Goal: Task Accomplishment & Management: Manage account settings

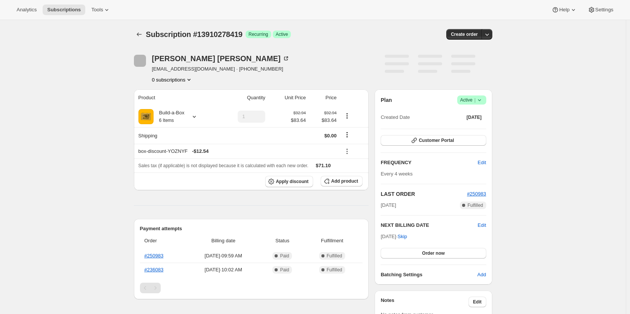
click at [419, 255] on button "Order now" at bounding box center [432, 253] width 105 height 11
click at [419, 255] on span "Click to confirm" at bounding box center [433, 253] width 34 height 6
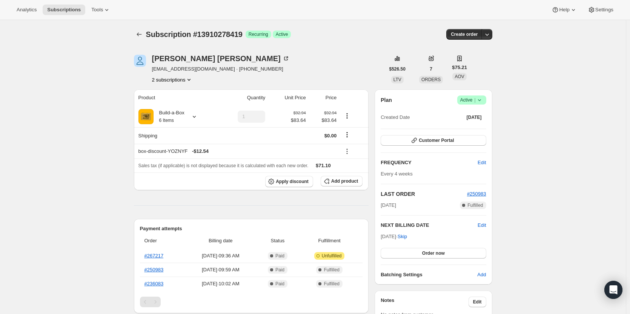
click at [182, 81] on button "2 subscriptions" at bounding box center [172, 80] width 41 height 8
click at [182, 94] on span "13245645075" at bounding box center [174, 94] width 52 height 8
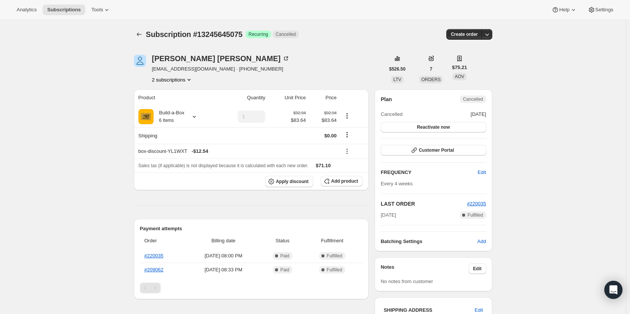
click at [185, 82] on button "2 subscriptions" at bounding box center [172, 80] width 41 height 8
click at [185, 105] on span "13910278419" at bounding box center [174, 107] width 52 height 8
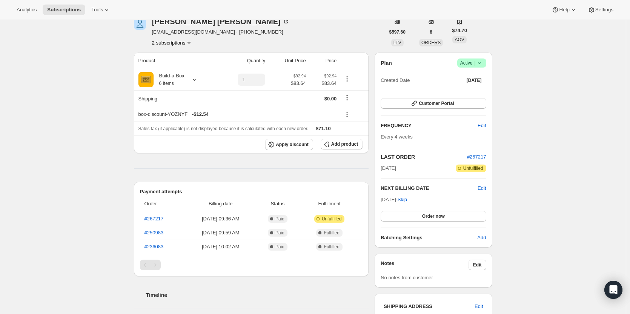
scroll to position [38, 0]
click at [416, 103] on icon "button" at bounding box center [414, 103] width 8 height 8
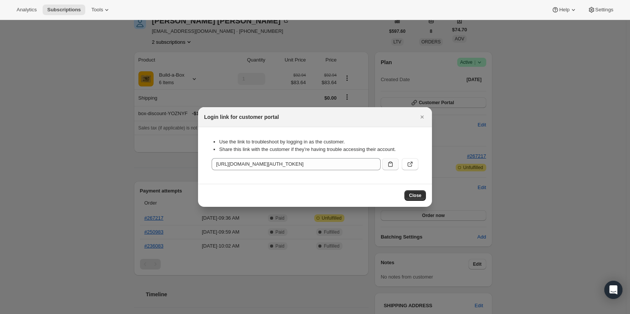
click at [392, 167] on icon ":r7g:" at bounding box center [390, 164] width 8 height 8
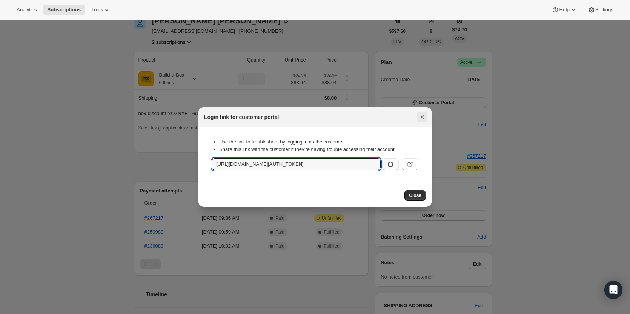
click at [424, 115] on icon "Close" at bounding box center [422, 117] width 8 height 8
